Goal: Task Accomplishment & Management: Manage account settings

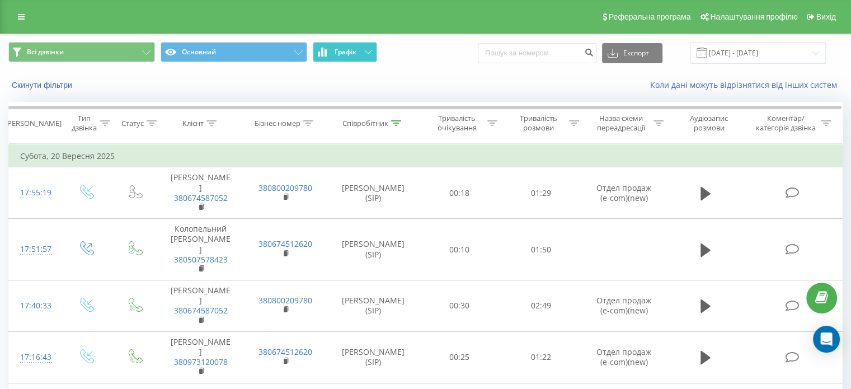
click at [360, 55] on button "Графік" at bounding box center [345, 52] width 64 height 20
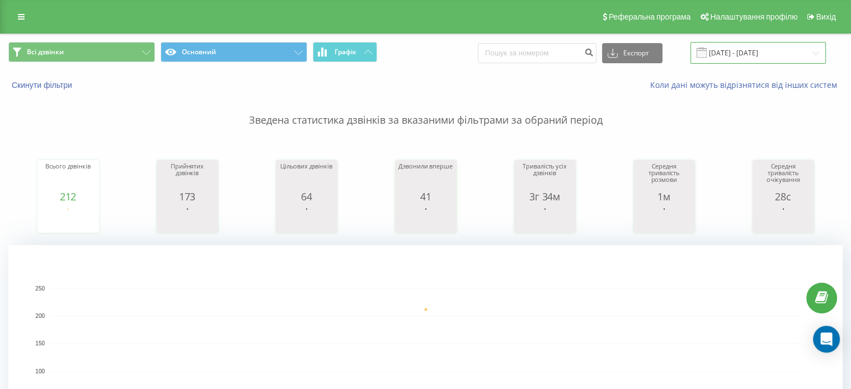
click at [748, 51] on input "20.09.2025 - 20.09.2025" at bounding box center [758, 53] width 135 height 22
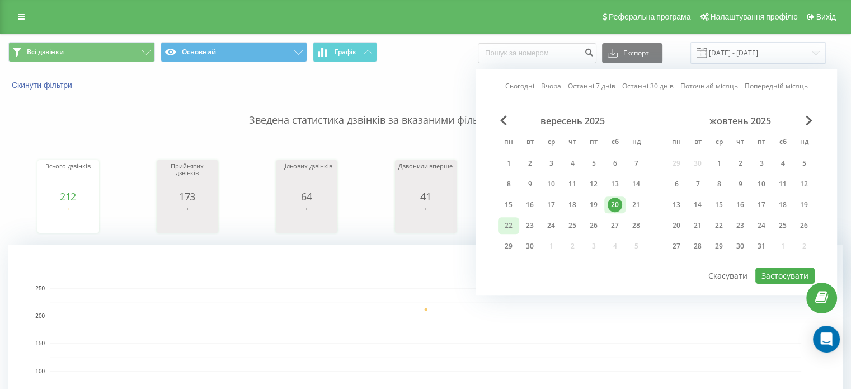
click at [510, 224] on div "22" at bounding box center [508, 225] width 15 height 15
click at [790, 272] on button "Застосувати" at bounding box center [784, 275] width 59 height 16
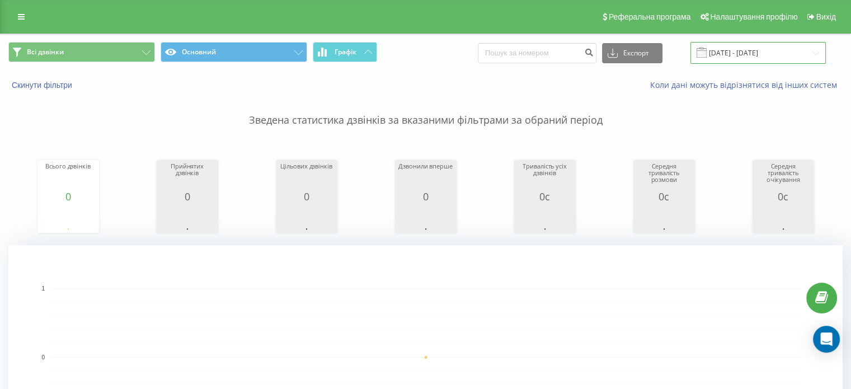
click at [728, 46] on input "22.09.2025 - 22.09.2025" at bounding box center [758, 53] width 135 height 22
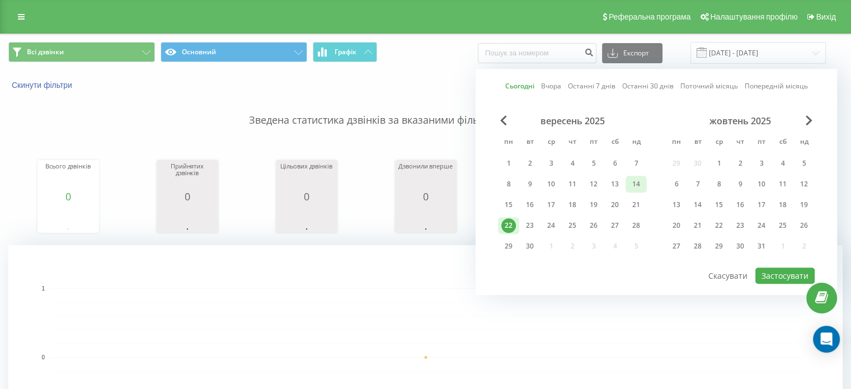
click at [634, 182] on div "14" at bounding box center [636, 184] width 15 height 15
click at [635, 203] on div "21" at bounding box center [636, 205] width 15 height 15
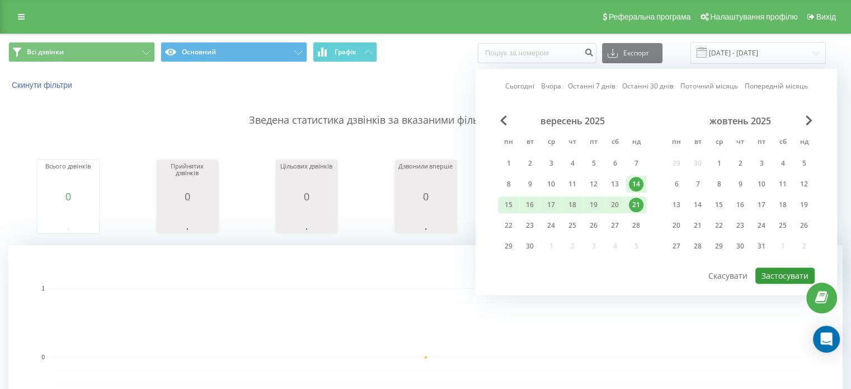
click at [779, 273] on button "Застосувати" at bounding box center [784, 275] width 59 height 16
type input "14.09.2025 - 21.09.2025"
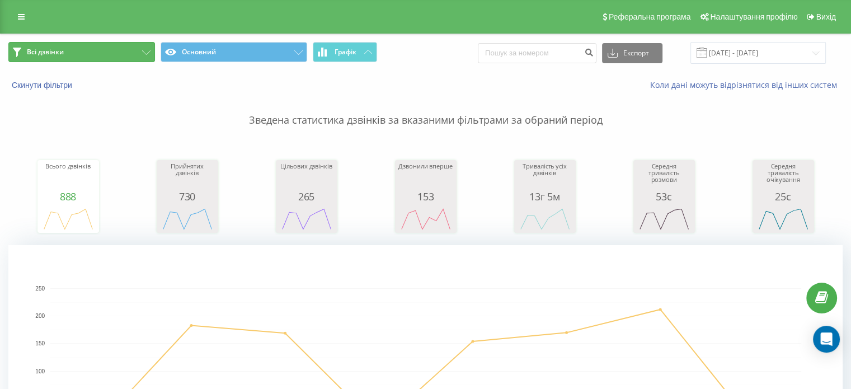
click at [65, 50] on button "Всі дзвінки" at bounding box center [81, 52] width 147 height 20
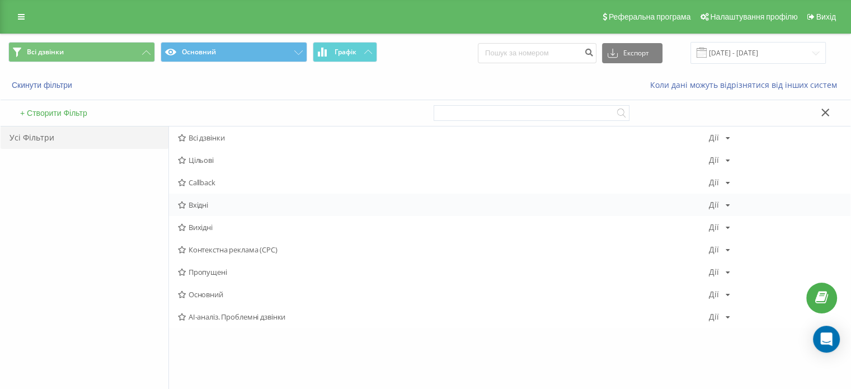
click at [210, 204] on span "Вхідні" at bounding box center [443, 205] width 531 height 8
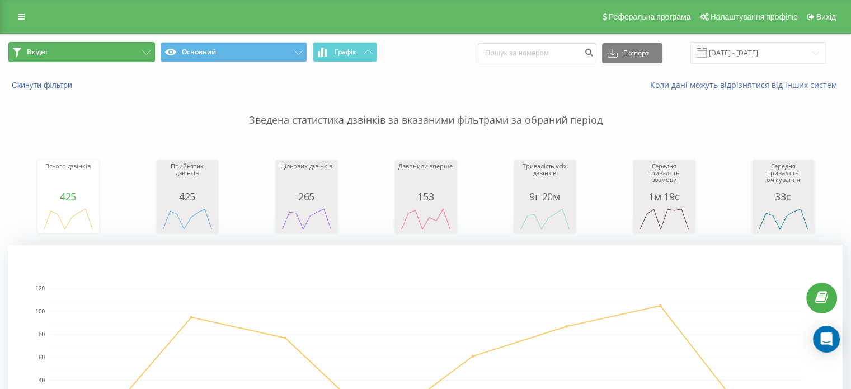
click at [112, 55] on button "Вхідні" at bounding box center [81, 52] width 147 height 20
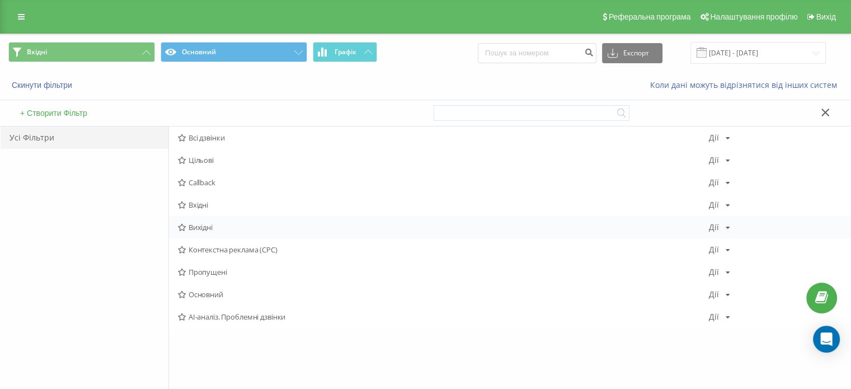
click at [215, 227] on span "Вихідні" at bounding box center [443, 227] width 531 height 8
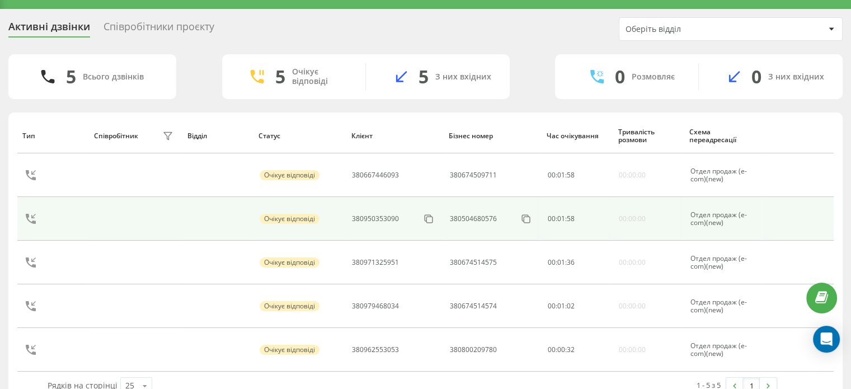
scroll to position [48, 0]
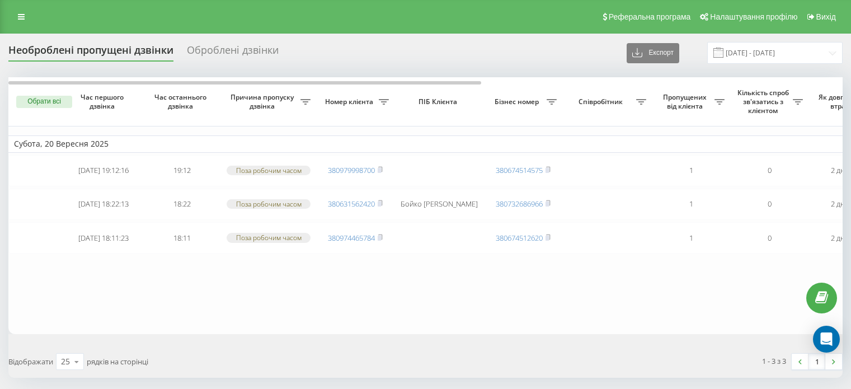
click at [778, 51] on input "19.09.2025 - 20.09.2025" at bounding box center [774, 53] width 135 height 22
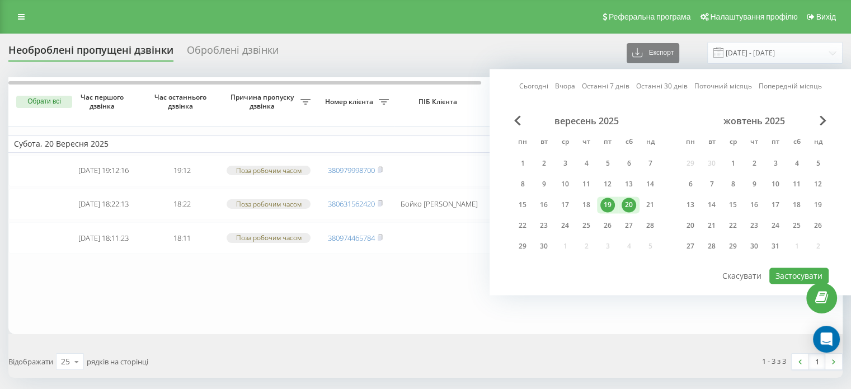
click at [627, 199] on div "20" at bounding box center [629, 205] width 15 height 15
click at [645, 201] on div "21" at bounding box center [650, 205] width 15 height 15
click at [788, 274] on button "Застосувати" at bounding box center [798, 275] width 59 height 16
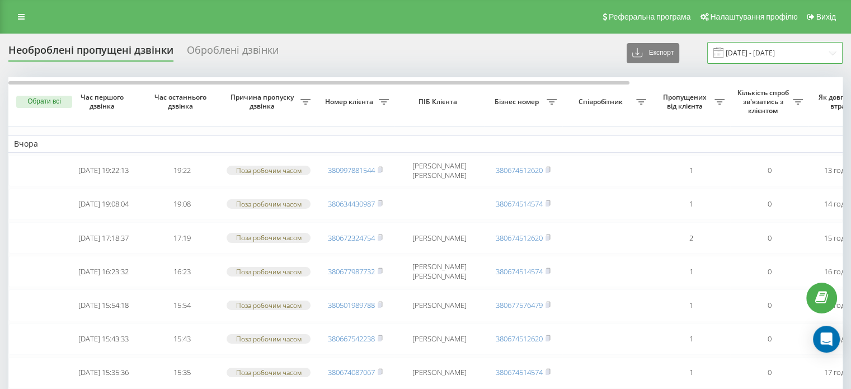
click at [754, 60] on input "20.09.2025 - 21.09.2025" at bounding box center [774, 53] width 135 height 22
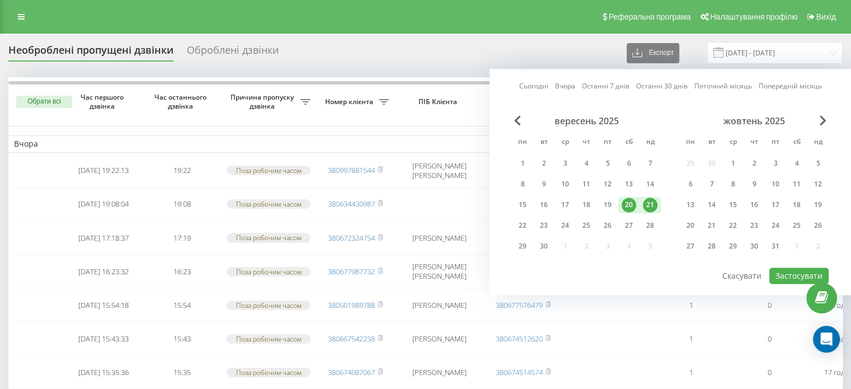
click at [650, 205] on div "21" at bounding box center [650, 205] width 15 height 15
click at [519, 227] on div "22" at bounding box center [522, 225] width 15 height 15
click at [786, 280] on button "Застосувати" at bounding box center [798, 275] width 59 height 16
type input "21.09.2025 - 22.09.2025"
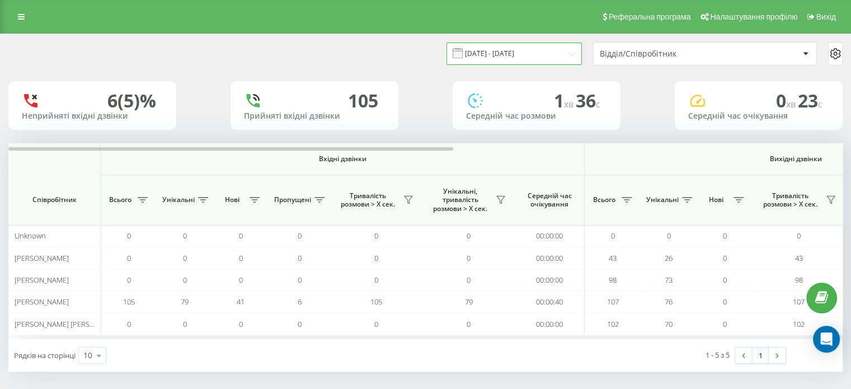
click at [520, 55] on input "20.09.2025 - 20.09.2025" at bounding box center [514, 54] width 135 height 22
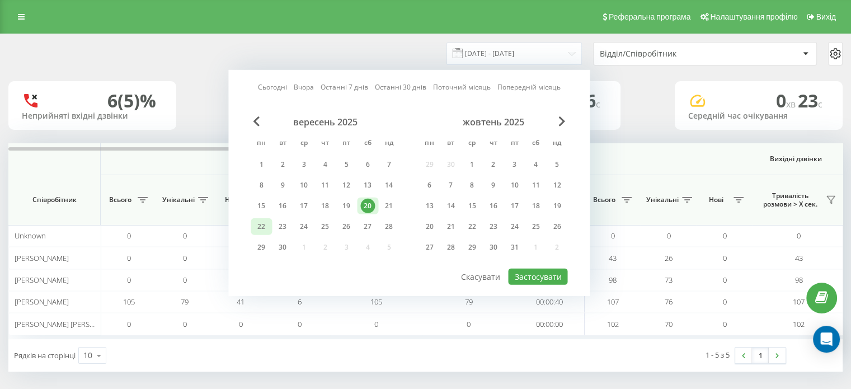
click at [260, 223] on div "22" at bounding box center [261, 226] width 15 height 15
click at [532, 271] on button "Застосувати" at bounding box center [537, 277] width 59 height 16
type input "[DATE] - [DATE]"
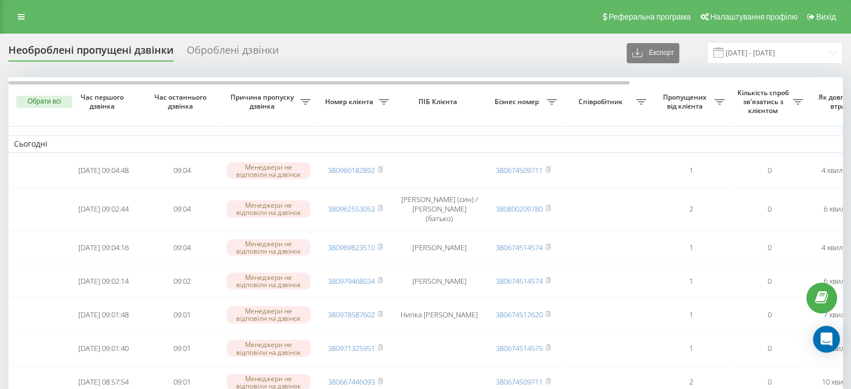
scroll to position [112, 0]
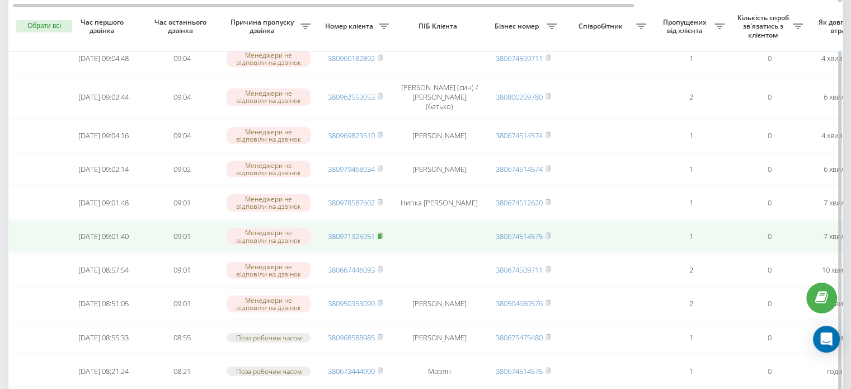
click at [381, 234] on rect at bounding box center [379, 236] width 3 height 5
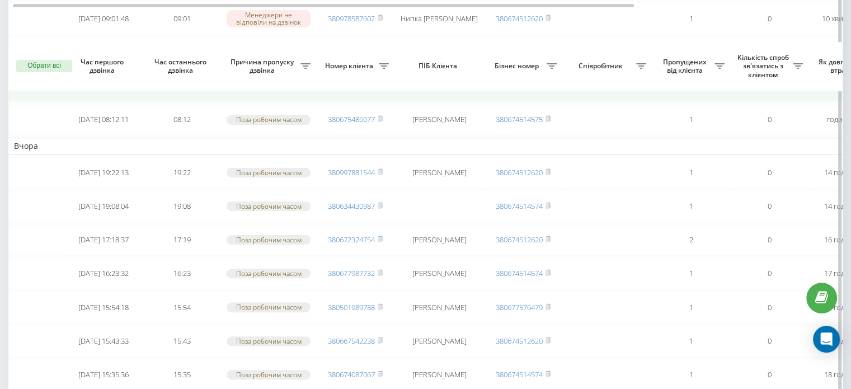
scroll to position [336, 0]
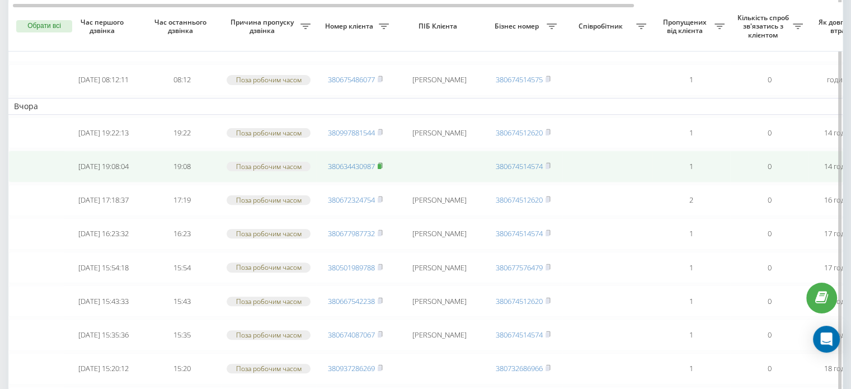
click at [381, 164] on rect at bounding box center [379, 166] width 3 height 5
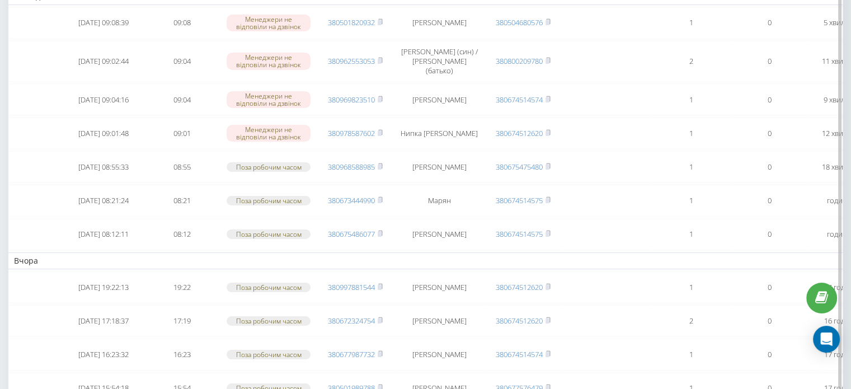
scroll to position [168, 0]
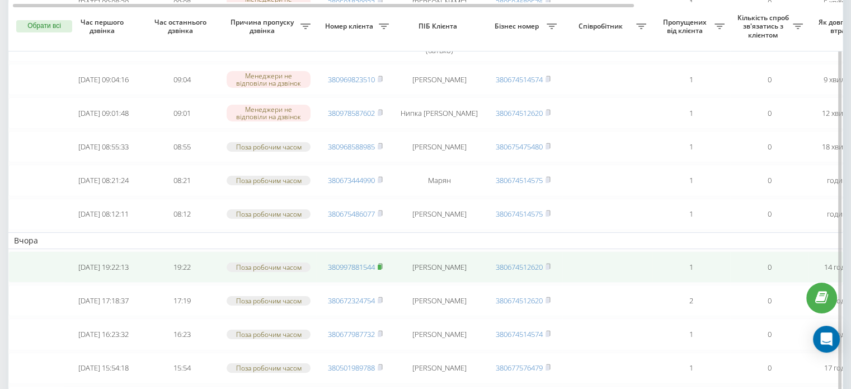
click at [381, 265] on rect at bounding box center [379, 267] width 3 height 5
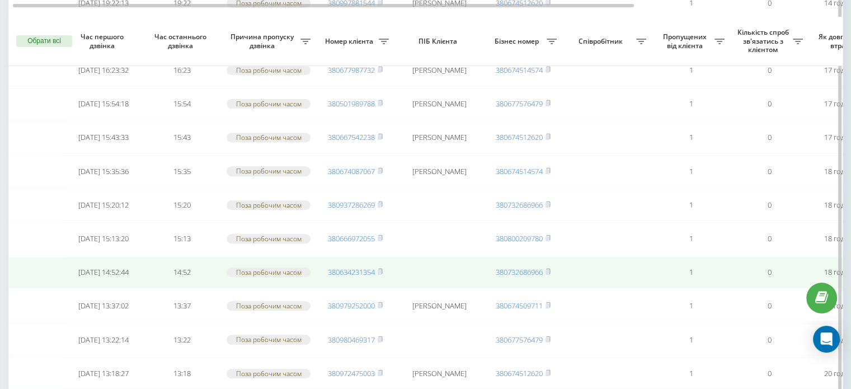
scroll to position [448, 0]
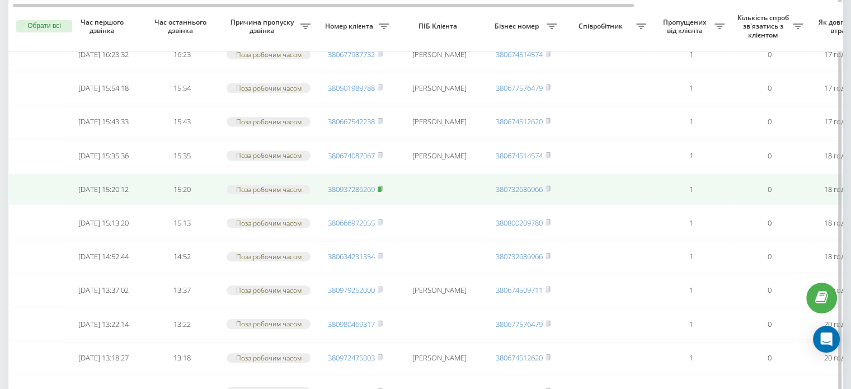
click at [381, 187] on rect at bounding box center [379, 189] width 3 height 5
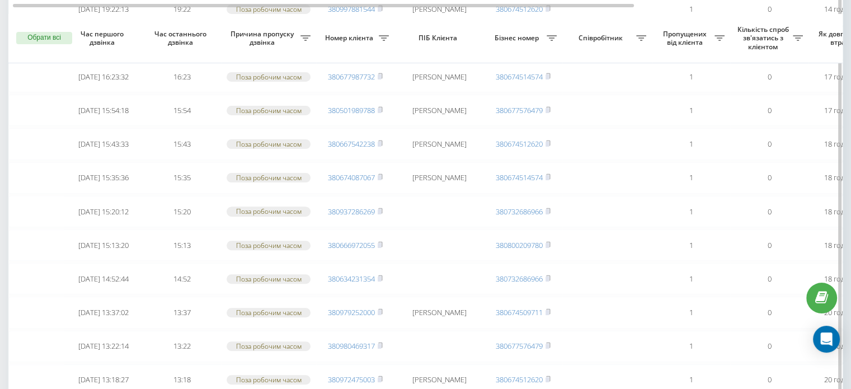
scroll to position [348, 0]
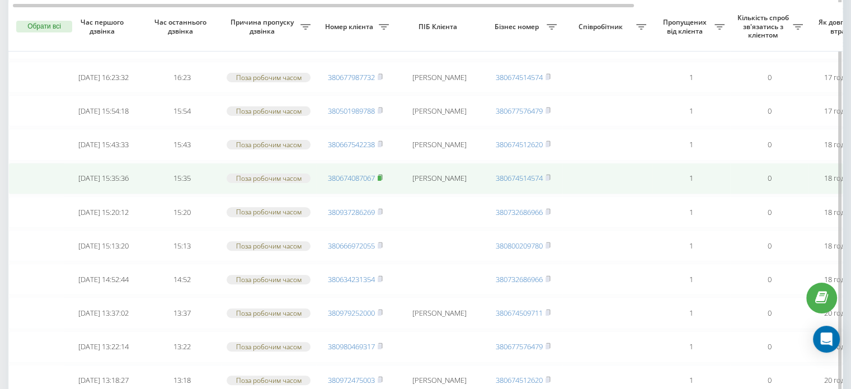
click at [381, 176] on rect at bounding box center [379, 178] width 3 height 5
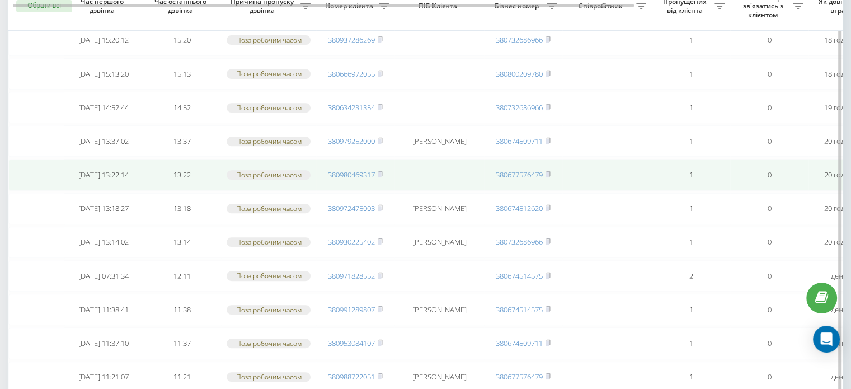
scroll to position [460, 0]
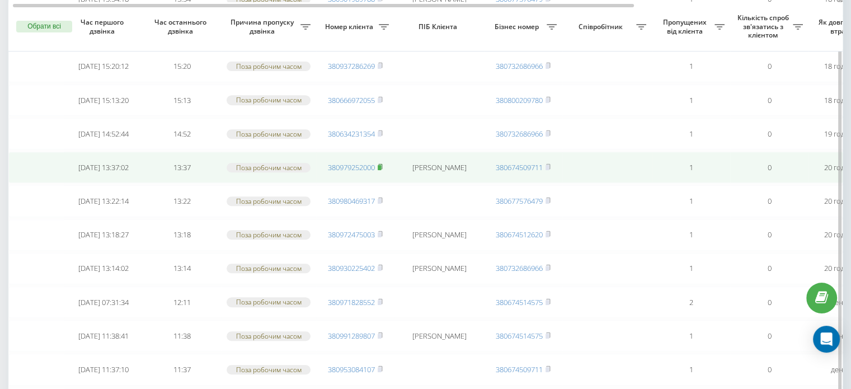
click at [381, 165] on rect at bounding box center [379, 167] width 3 height 5
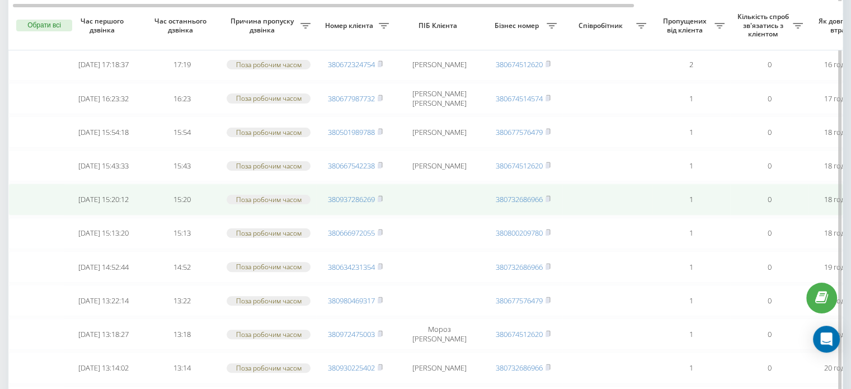
scroll to position [292, 0]
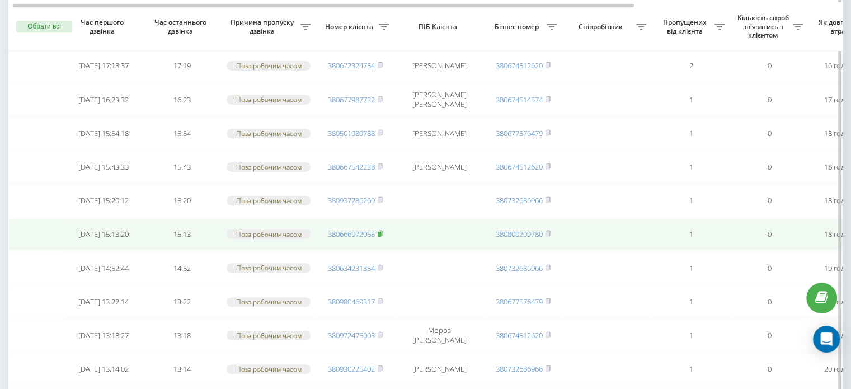
click at [382, 234] on span at bounding box center [380, 234] width 5 height 10
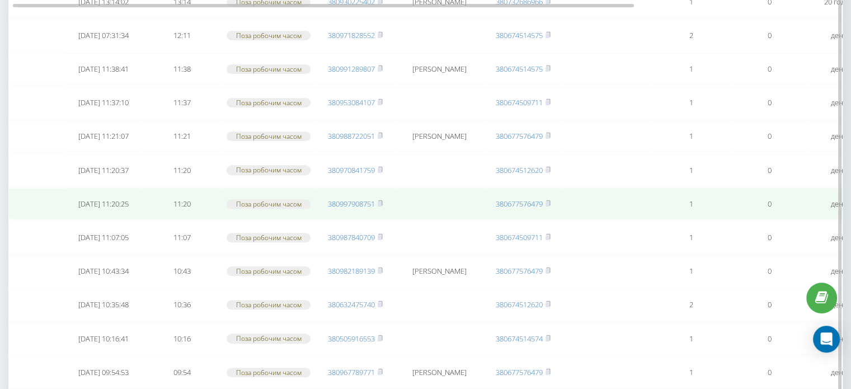
scroll to position [633, 0]
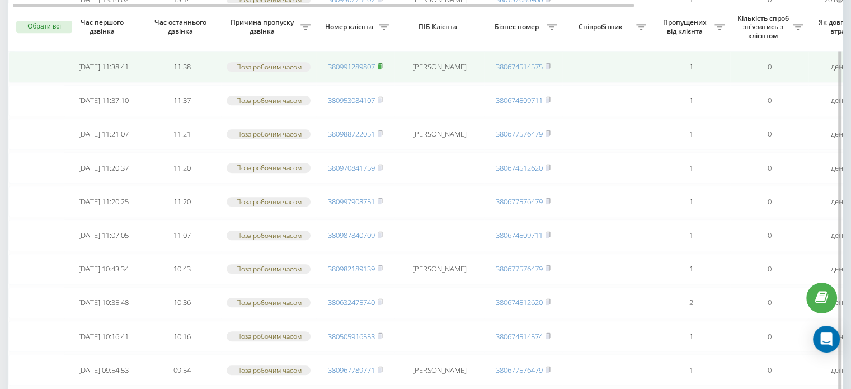
click at [381, 64] on rect at bounding box center [379, 66] width 3 height 5
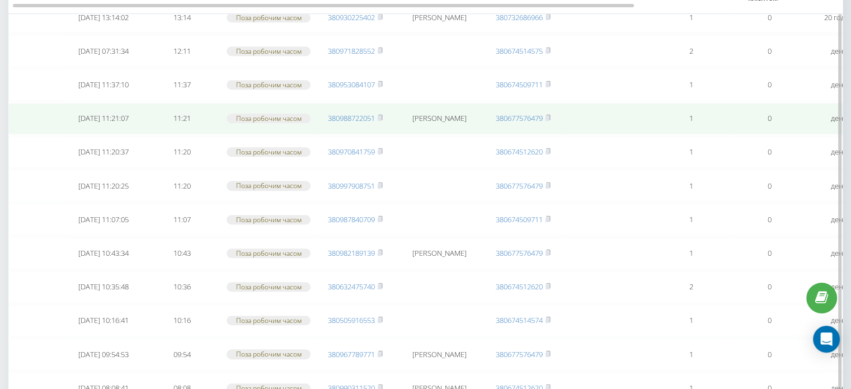
scroll to position [577, 0]
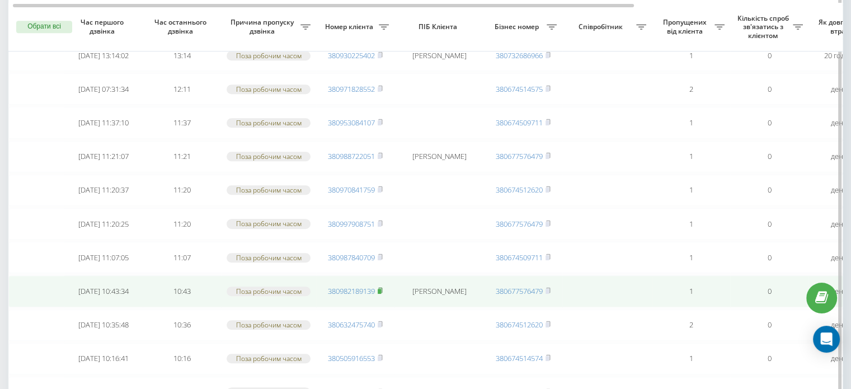
click at [381, 289] on rect at bounding box center [379, 291] width 3 height 5
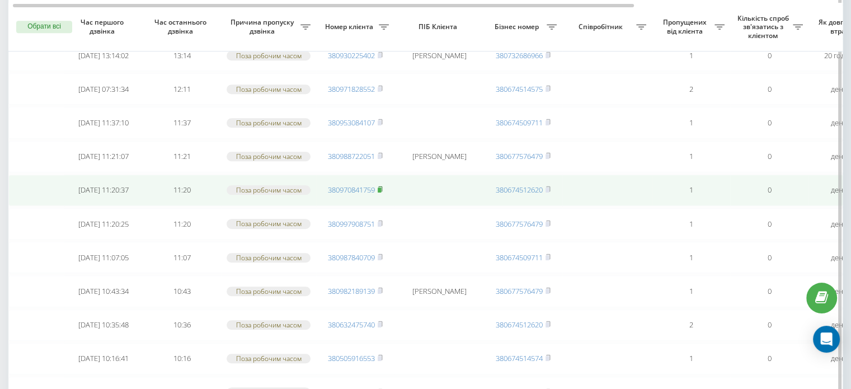
click at [381, 187] on rect at bounding box center [379, 189] width 3 height 5
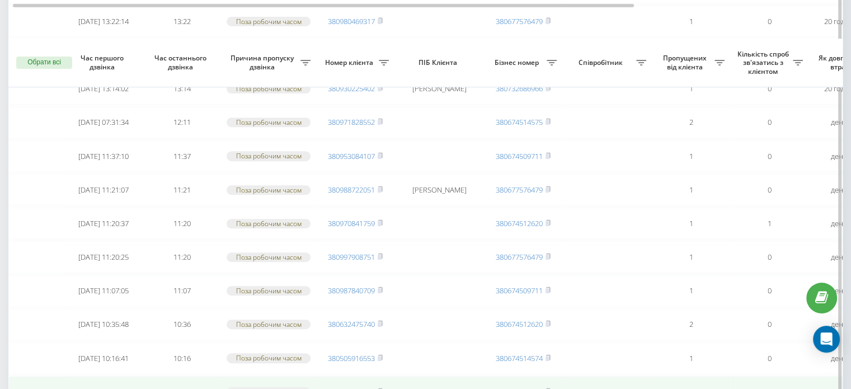
scroll to position [410, 0]
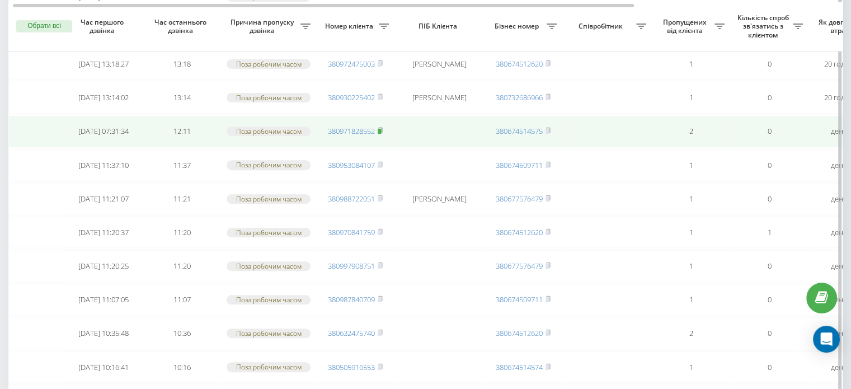
click at [381, 129] on rect at bounding box center [379, 131] width 3 height 5
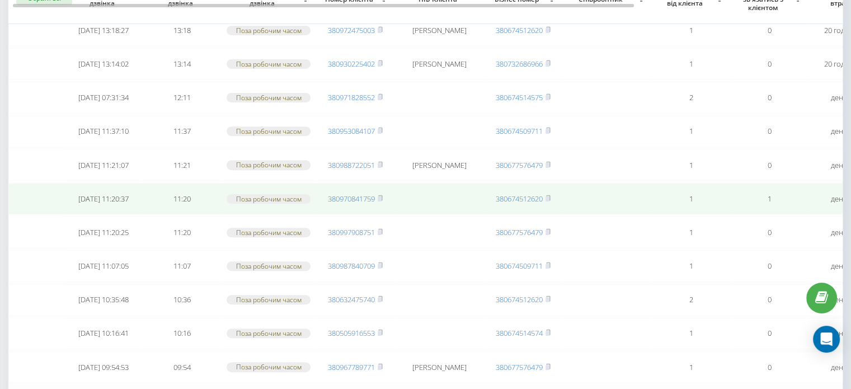
scroll to position [298, 0]
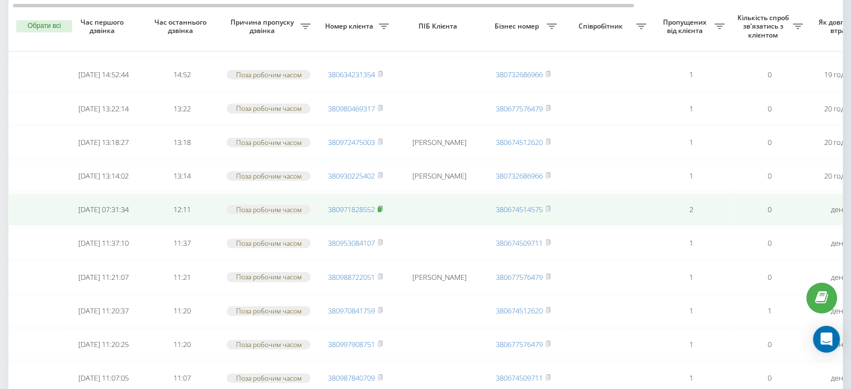
click at [381, 207] on rect at bounding box center [379, 209] width 3 height 5
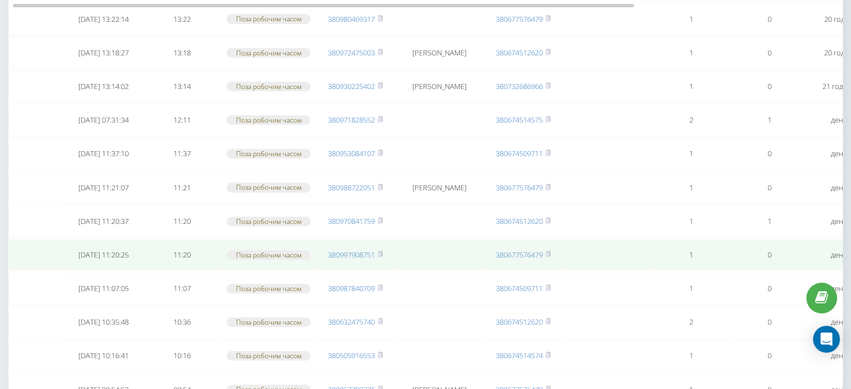
scroll to position [466, 0]
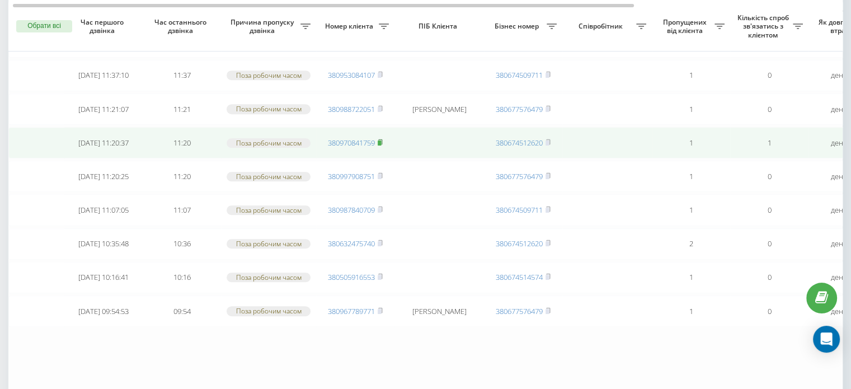
click at [380, 140] on rect at bounding box center [379, 142] width 3 height 5
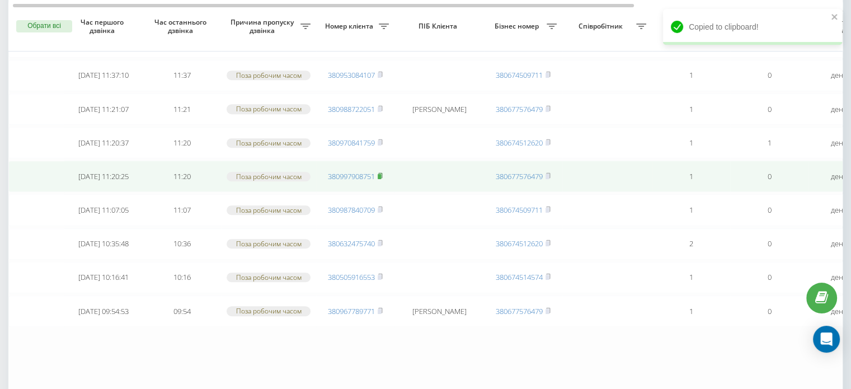
click at [381, 174] on rect at bounding box center [379, 176] width 3 height 5
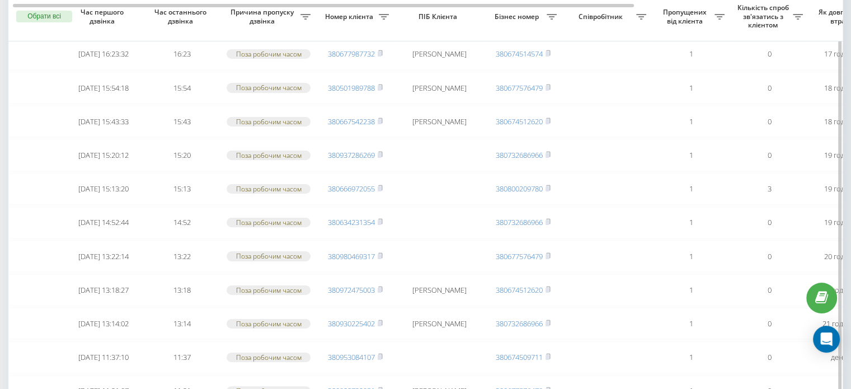
scroll to position [140, 0]
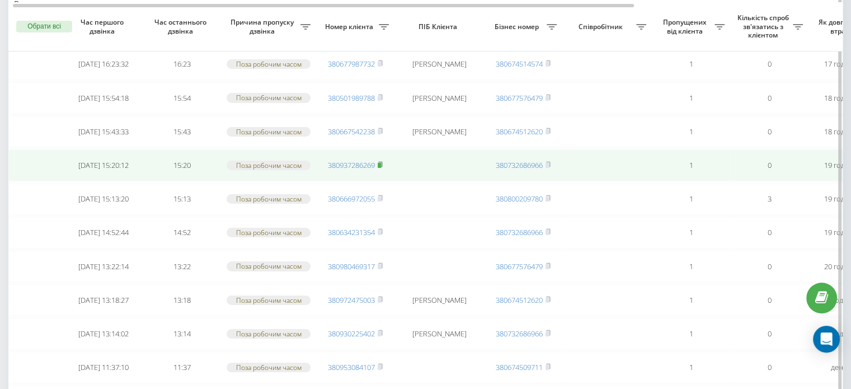
click at [381, 163] on rect at bounding box center [379, 165] width 3 height 5
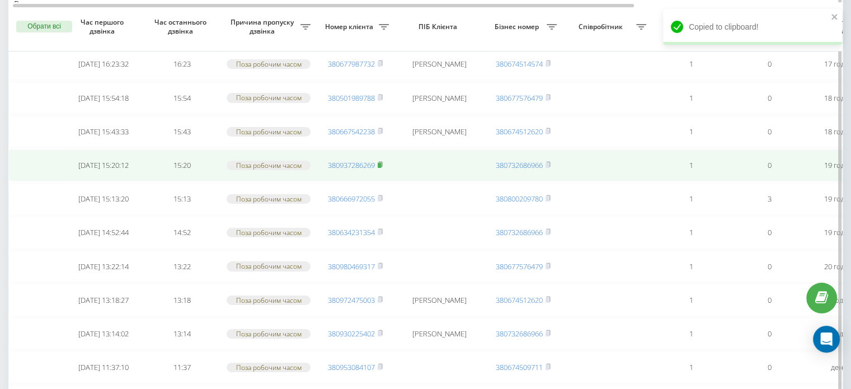
click at [382, 163] on icon at bounding box center [380, 164] width 5 height 7
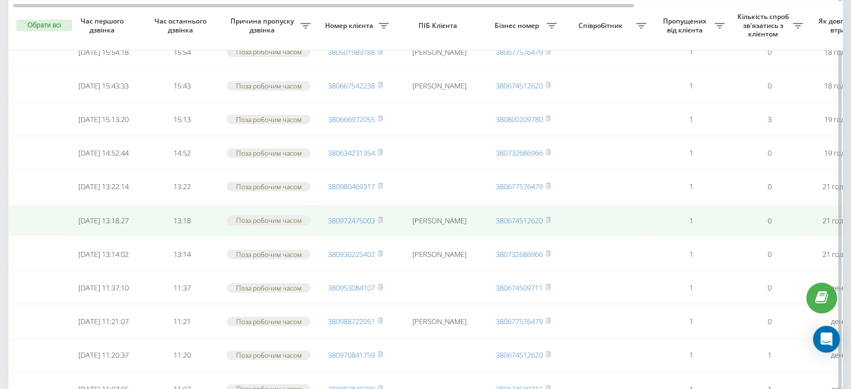
scroll to position [185, 0]
click at [381, 218] on icon at bounding box center [380, 221] width 5 height 7
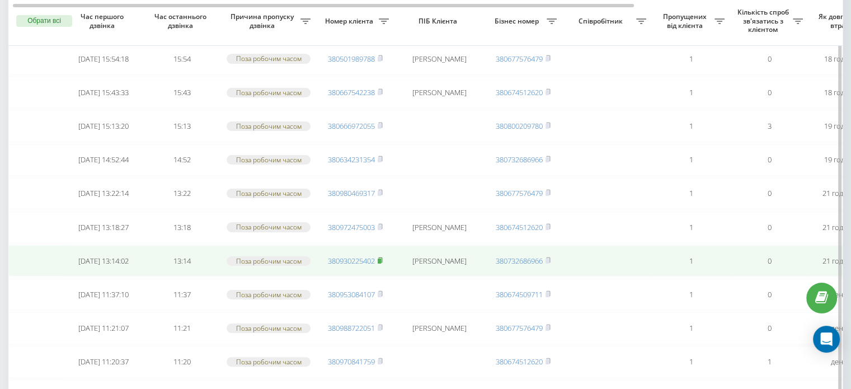
scroll to position [168, 0]
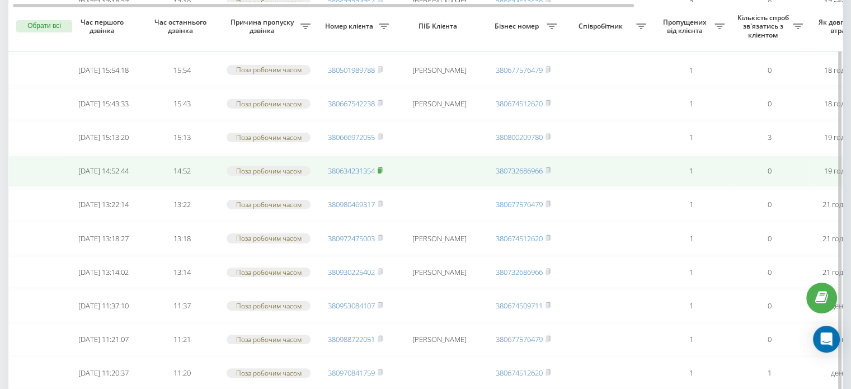
click at [380, 168] on rect at bounding box center [379, 170] width 3 height 5
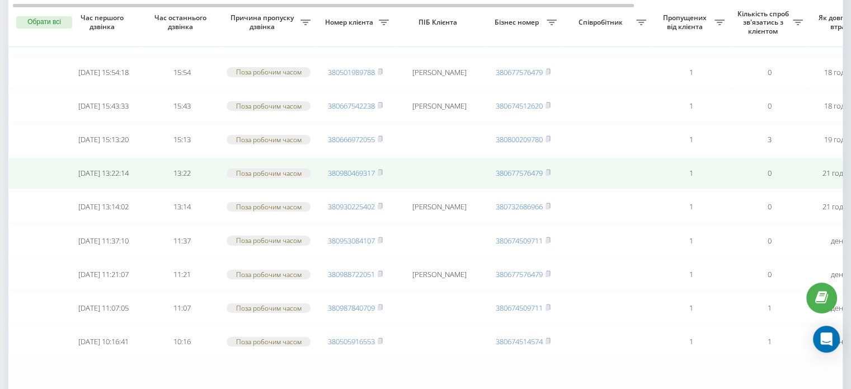
scroll to position [168, 0]
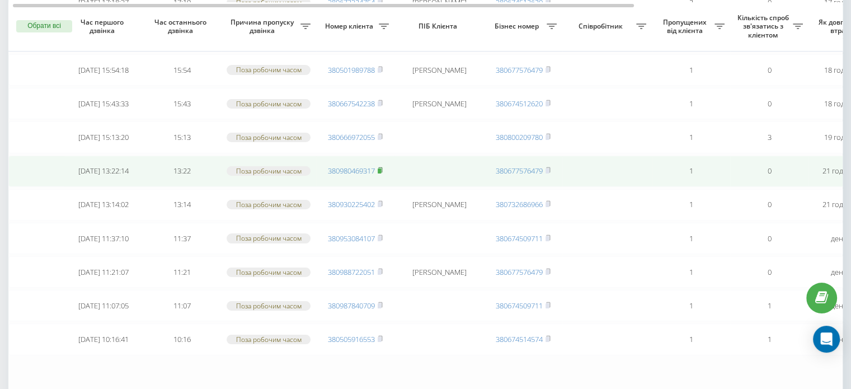
click at [381, 169] on rect at bounding box center [379, 170] width 3 height 5
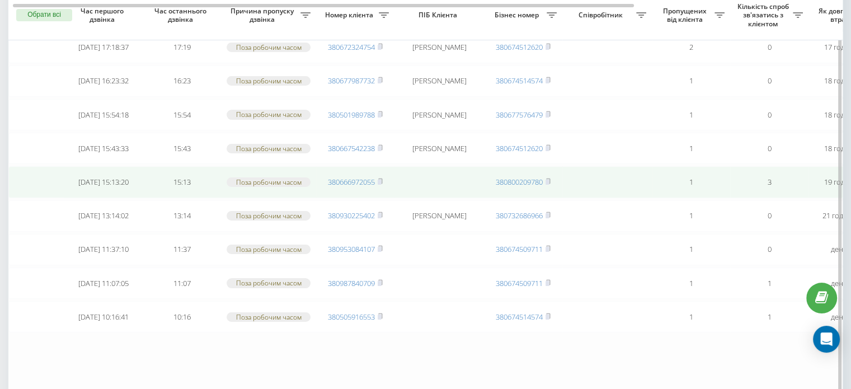
scroll to position [112, 0]
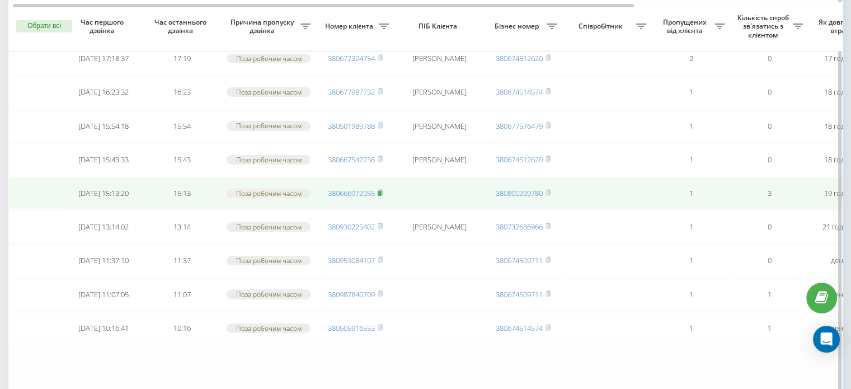
click at [381, 194] on rect at bounding box center [379, 193] width 3 height 5
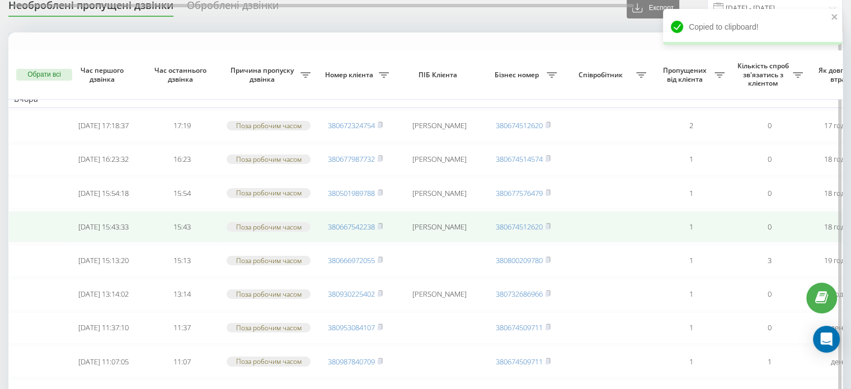
scroll to position [0, 0]
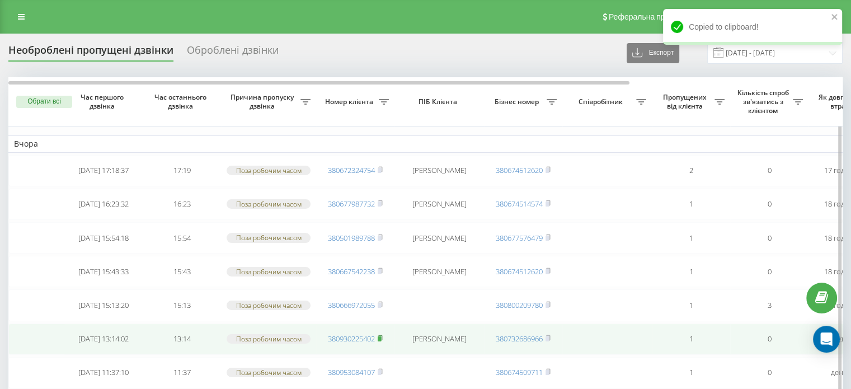
click at [381, 336] on rect at bounding box center [379, 338] width 3 height 5
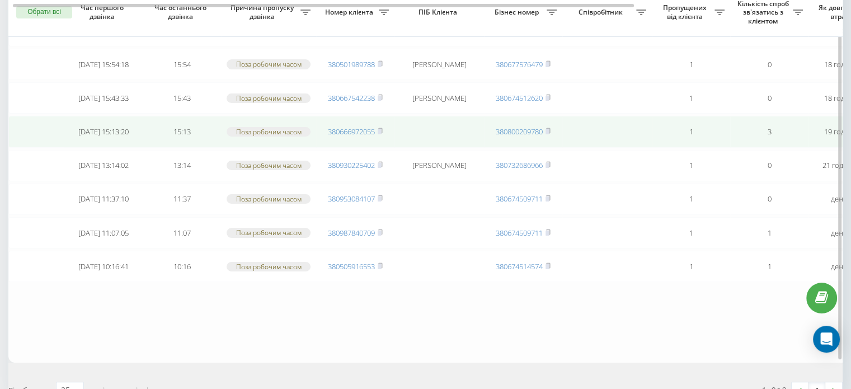
scroll to position [118, 0]
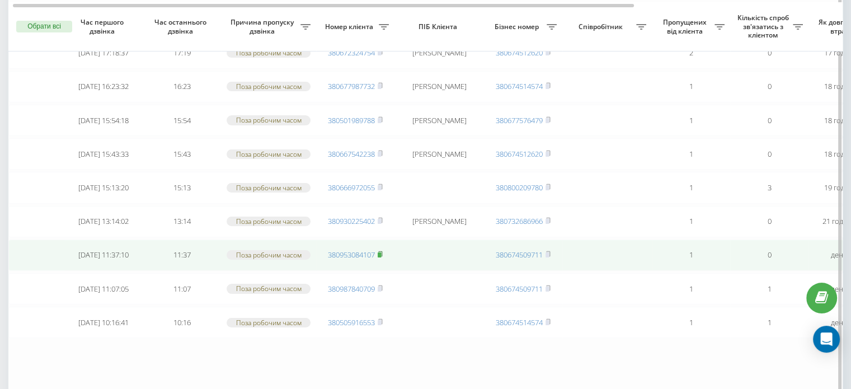
click at [381, 253] on rect at bounding box center [379, 254] width 3 height 5
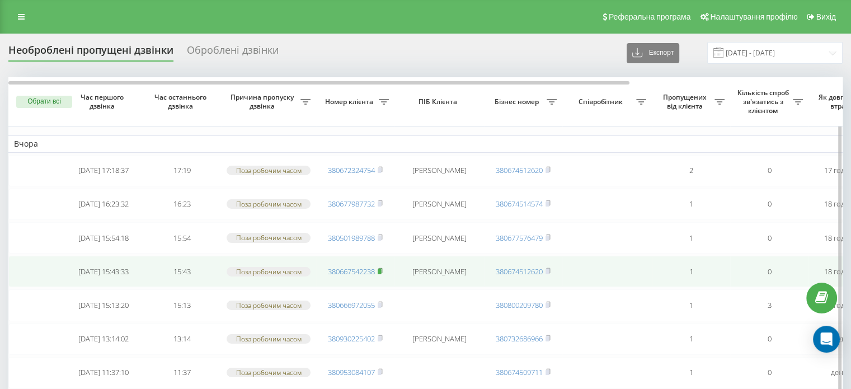
click at [383, 271] on icon at bounding box center [380, 270] width 5 height 7
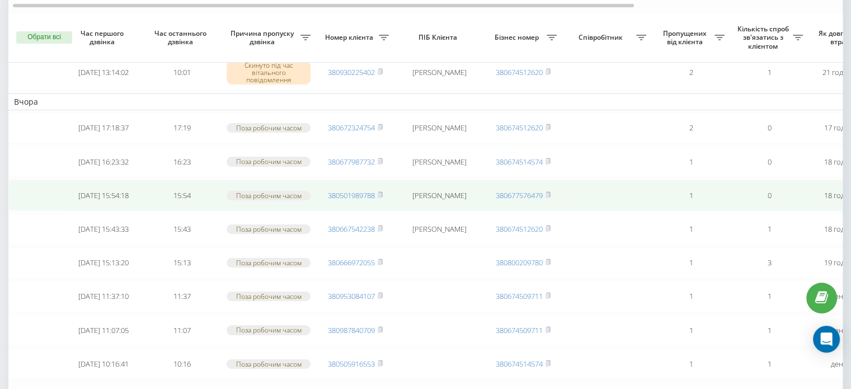
scroll to position [112, 0]
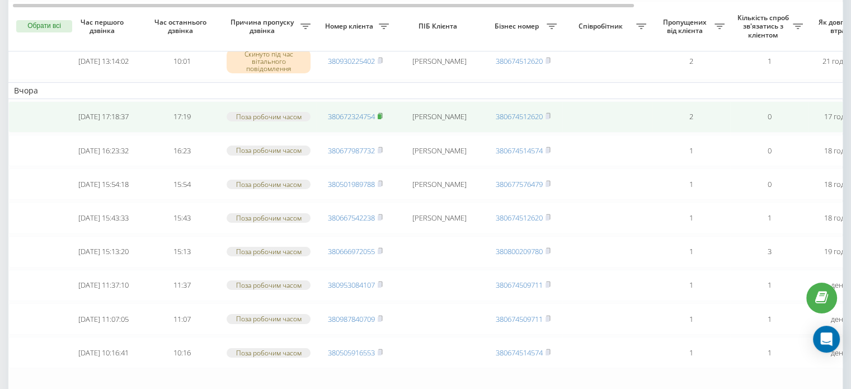
click at [381, 114] on rect at bounding box center [379, 116] width 3 height 5
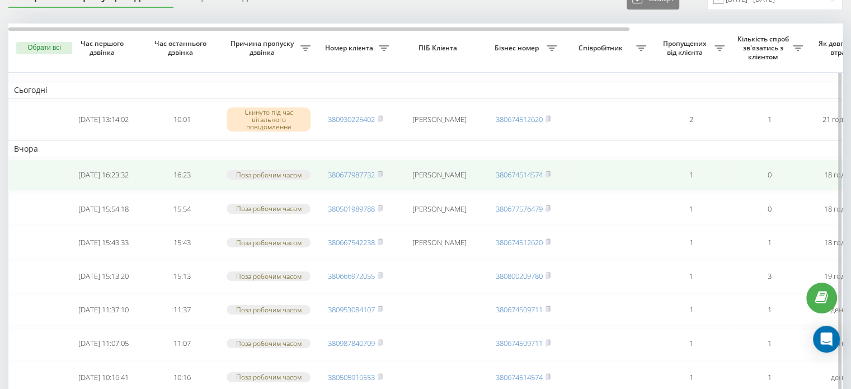
scroll to position [56, 0]
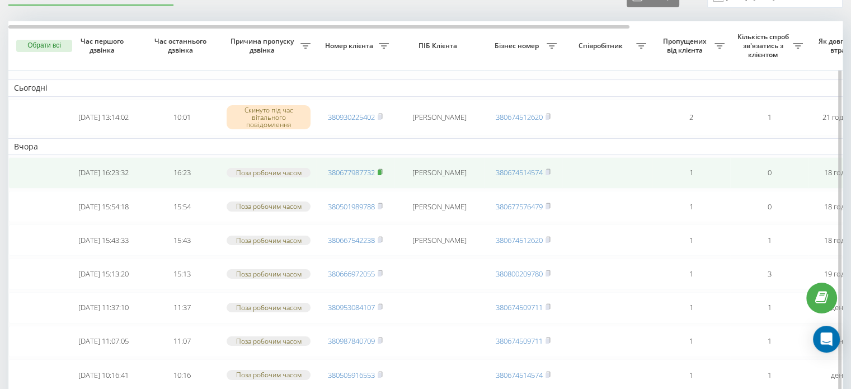
click at [381, 170] on rect at bounding box center [379, 172] width 3 height 5
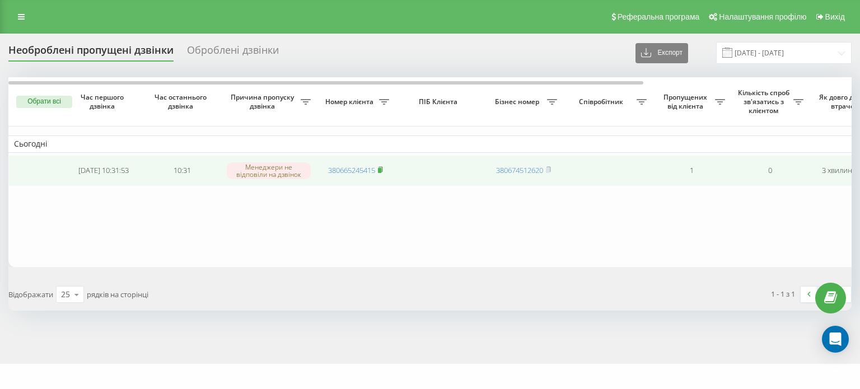
click at [381, 168] on rect at bounding box center [379, 170] width 3 height 5
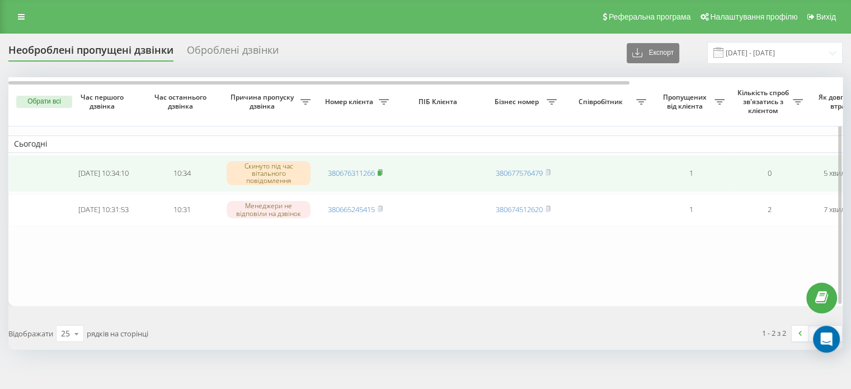
click at [381, 172] on rect at bounding box center [379, 173] width 3 height 5
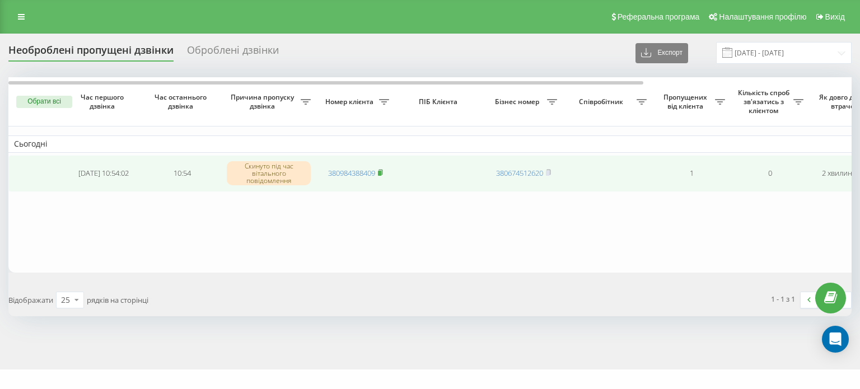
click at [383, 174] on icon at bounding box center [380, 172] width 5 height 7
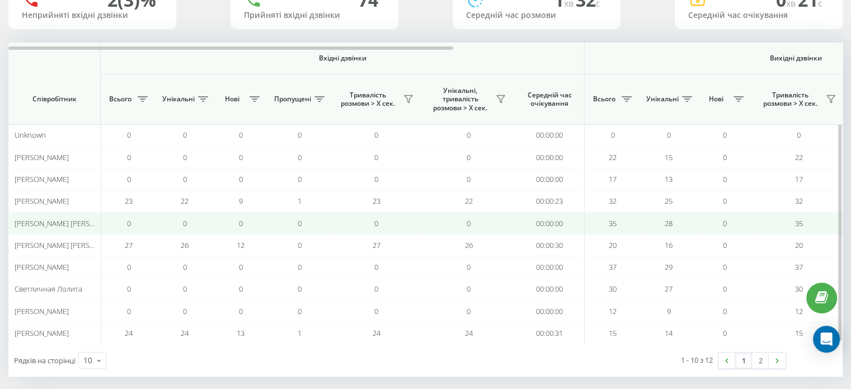
scroll to position [108, 0]
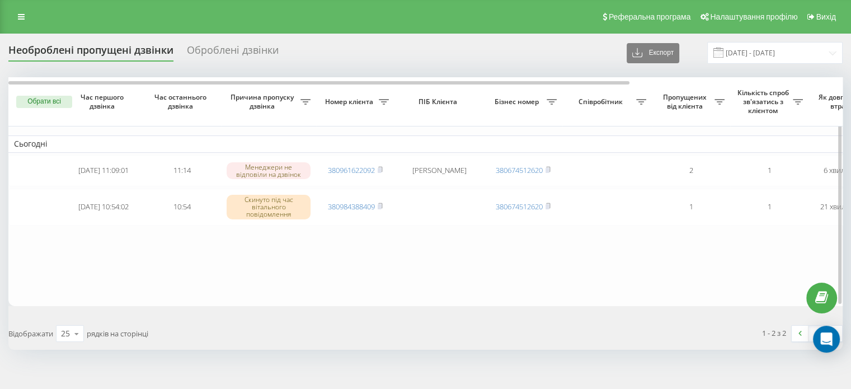
click at [46, 100] on button "Обрати всі" at bounding box center [44, 102] width 56 height 12
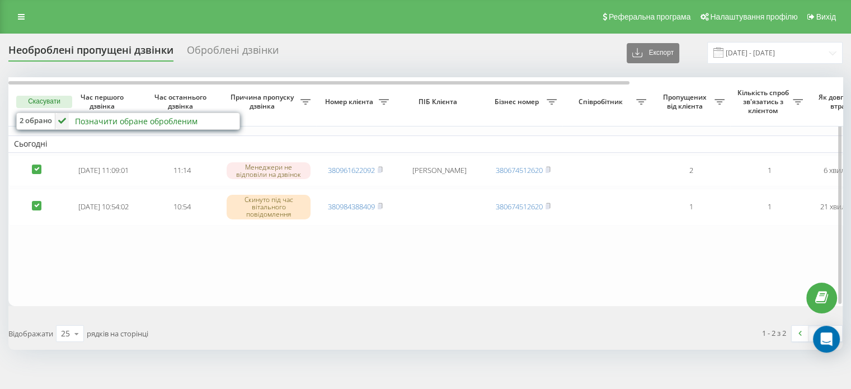
click at [103, 116] on div "Позначити обране обробленим" at bounding box center [136, 121] width 123 height 11
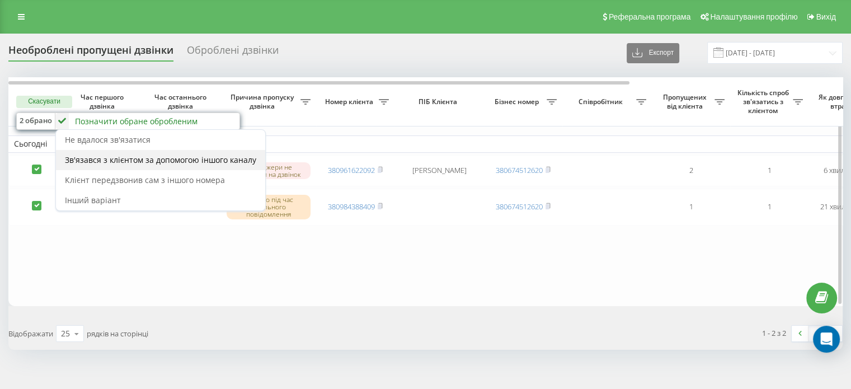
click at [139, 155] on span "Зв'язався з клієнтом за допомогою іншого каналу" at bounding box center [160, 159] width 191 height 11
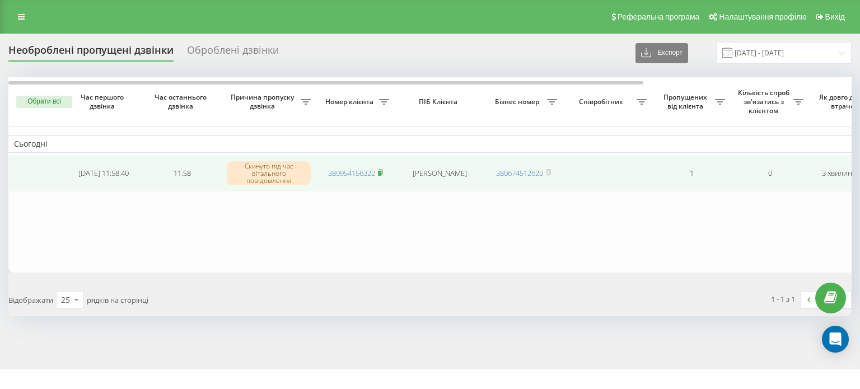
click at [381, 171] on rect at bounding box center [379, 173] width 3 height 5
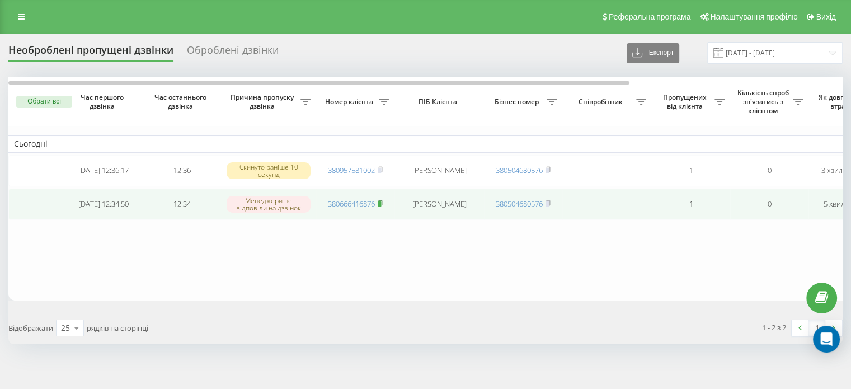
click at [381, 203] on rect at bounding box center [379, 203] width 3 height 5
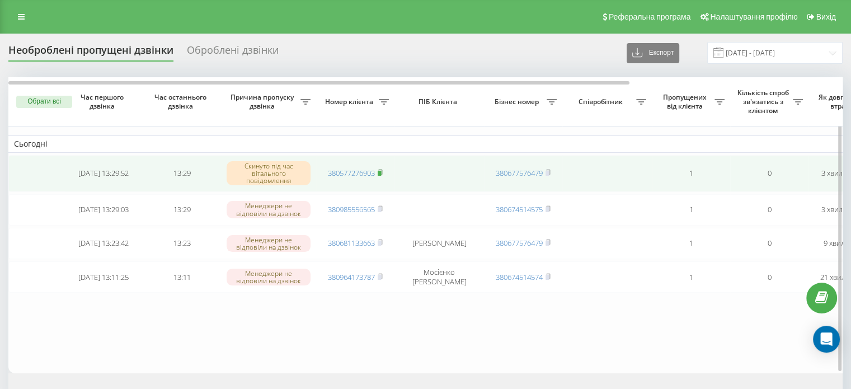
click at [381, 171] on rect at bounding box center [379, 173] width 3 height 5
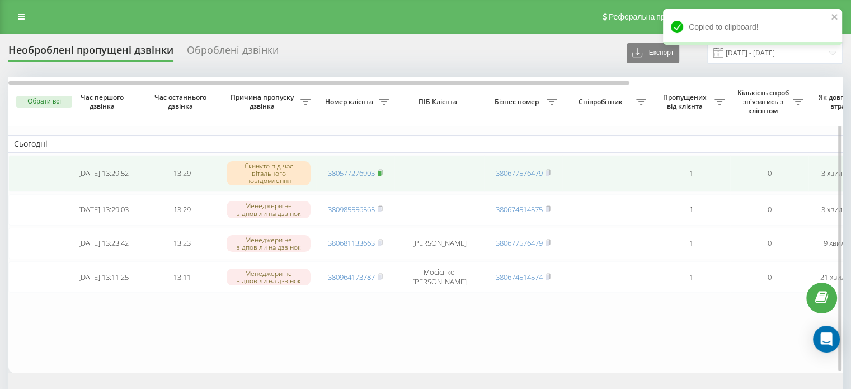
click at [381, 172] on rect at bounding box center [379, 173] width 3 height 5
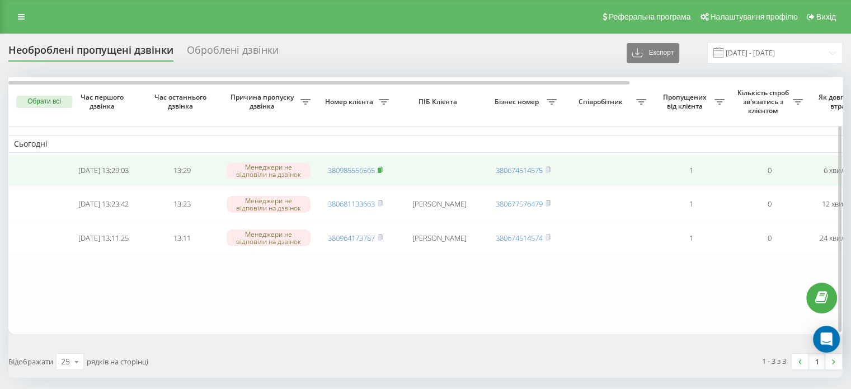
click at [381, 169] on rect at bounding box center [379, 170] width 3 height 5
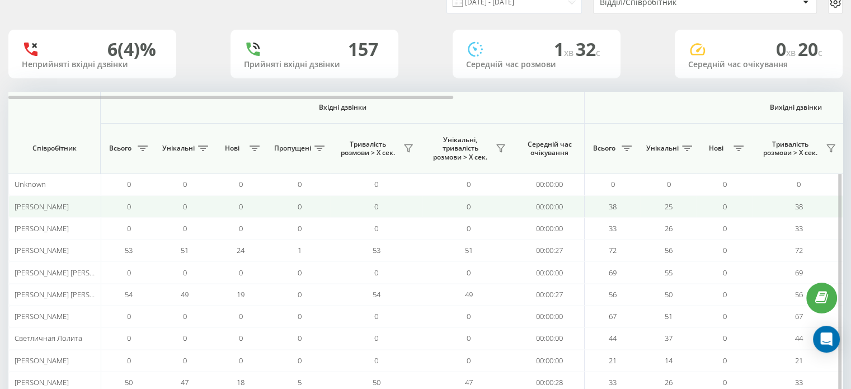
scroll to position [108, 0]
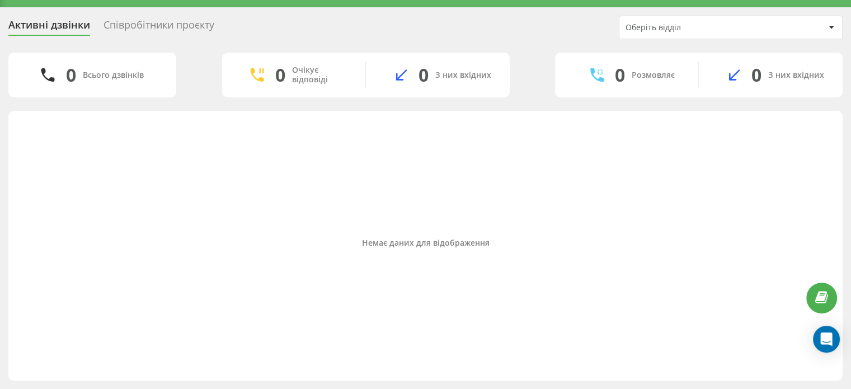
scroll to position [26, 0]
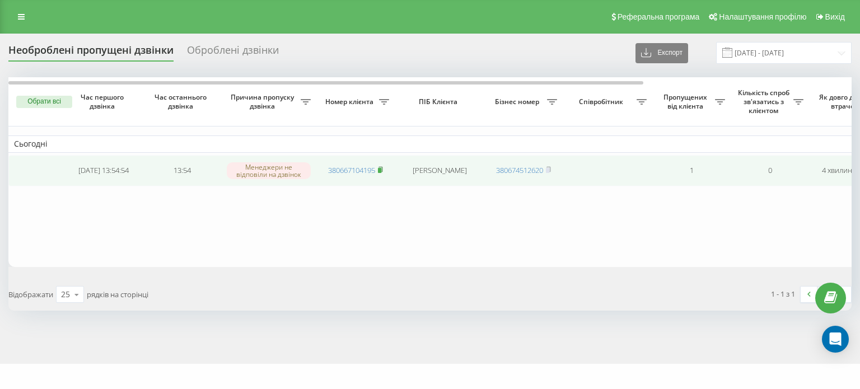
click at [381, 172] on span at bounding box center [380, 170] width 5 height 10
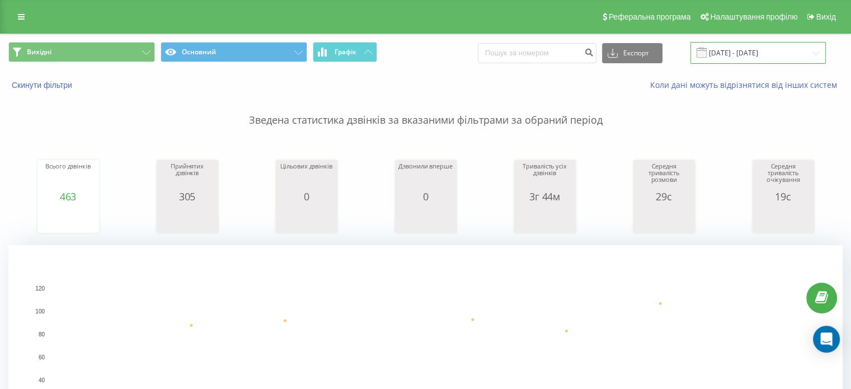
click at [739, 53] on input "[DATE] - [DATE]" at bounding box center [758, 53] width 135 height 22
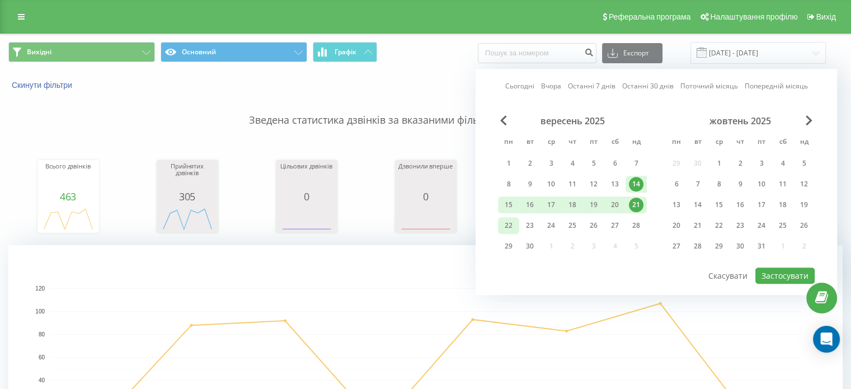
click at [508, 223] on div "22" at bounding box center [508, 225] width 15 height 15
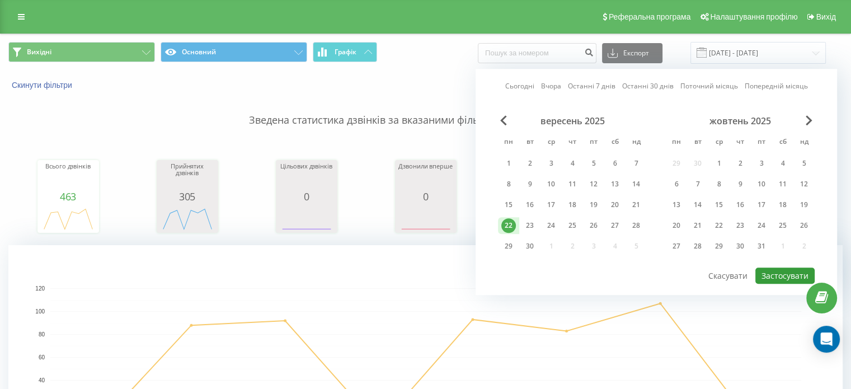
click at [775, 273] on button "Застосувати" at bounding box center [784, 275] width 59 height 16
type input "22.09.2025 - 22.09.2025"
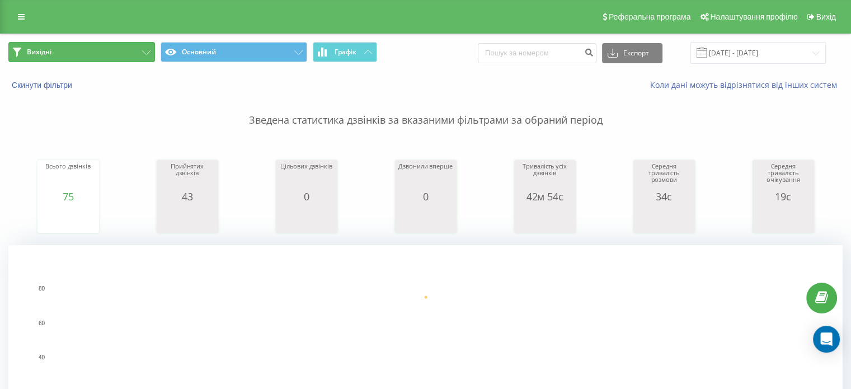
click at [93, 55] on button "Вихідні" at bounding box center [81, 52] width 147 height 20
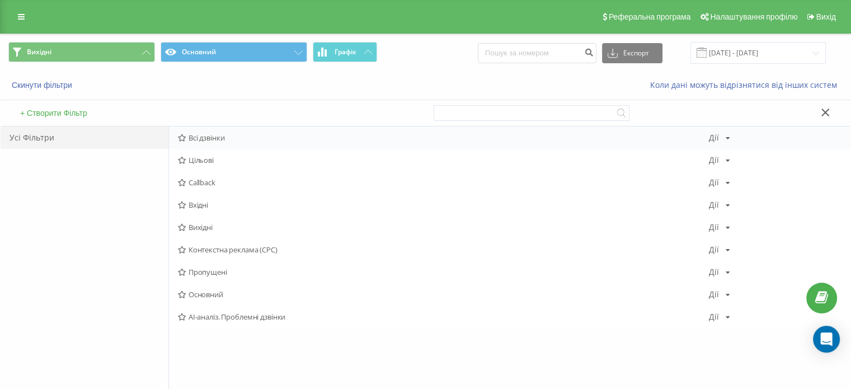
click at [237, 142] on div "Всі дзвінки Дії Редагувати Копіювати Видалити За замовчуванням Поділитися" at bounding box center [510, 137] width 682 height 22
click at [231, 138] on span "Всі дзвінки" at bounding box center [443, 138] width 531 height 8
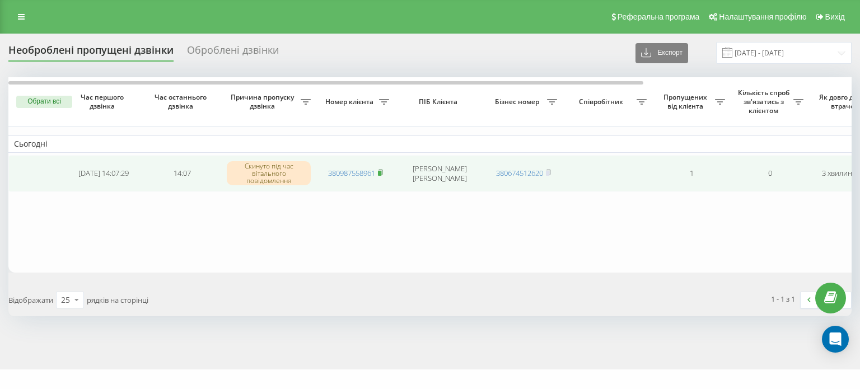
click at [378, 173] on icon at bounding box center [380, 172] width 5 height 7
click at [381, 171] on rect at bounding box center [379, 173] width 3 height 5
drag, startPoint x: 380, startPoint y: 173, endPoint x: 372, endPoint y: 177, distance: 9.0
click at [380, 173] on rect at bounding box center [379, 173] width 3 height 5
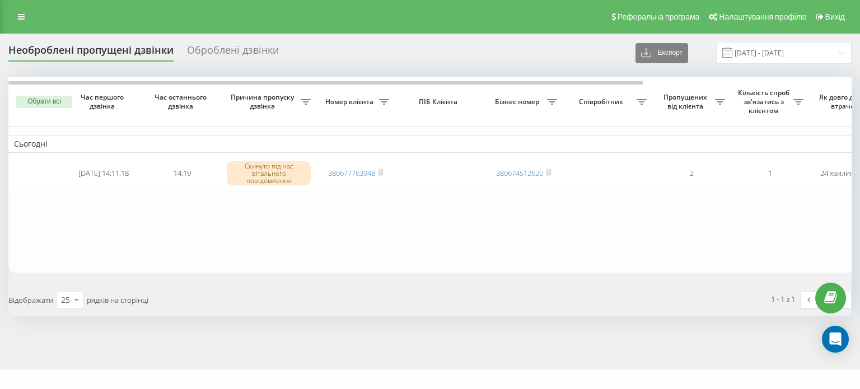
click at [49, 100] on button "Обрати всі" at bounding box center [44, 102] width 56 height 12
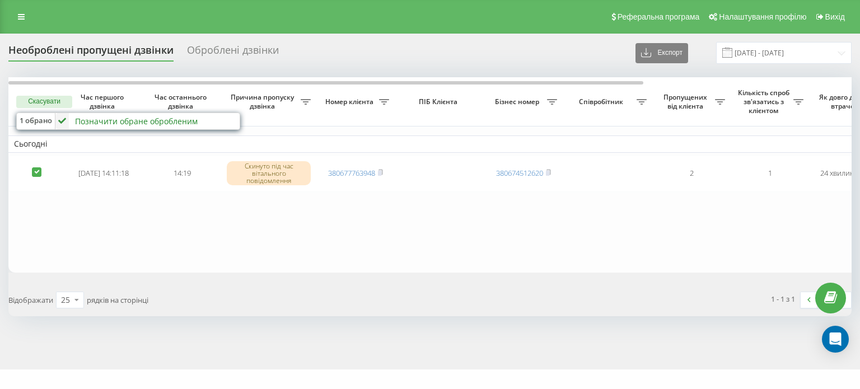
click at [91, 120] on div "Позначити обране обробленим" at bounding box center [136, 121] width 123 height 11
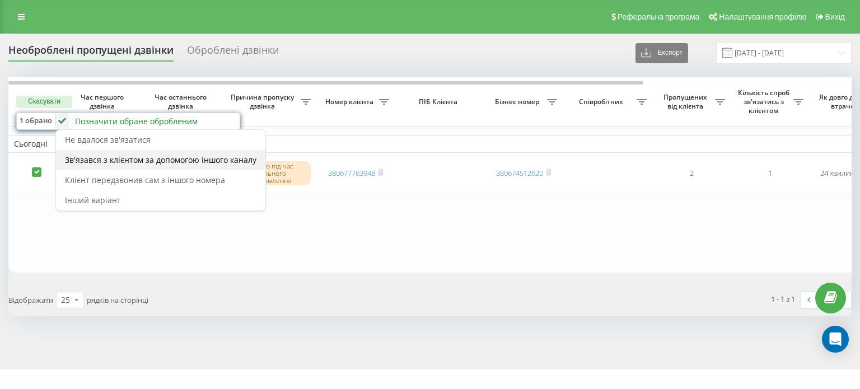
click at [112, 161] on span "Зв'язався з клієнтом за допомогою іншого каналу" at bounding box center [160, 159] width 191 height 11
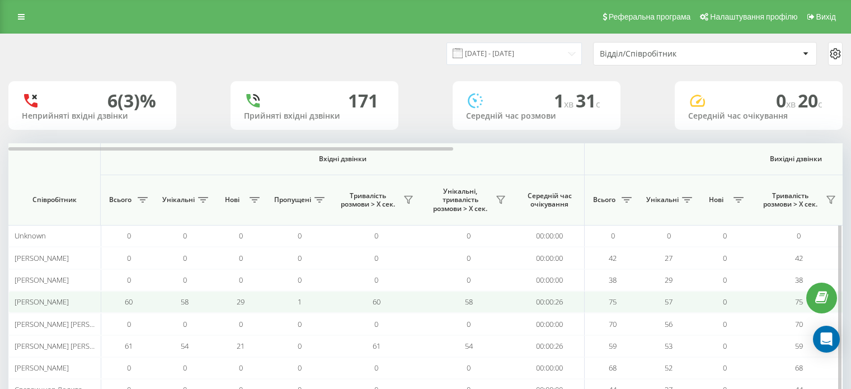
scroll to position [108, 0]
